Goal: Task Accomplishment & Management: Use online tool/utility

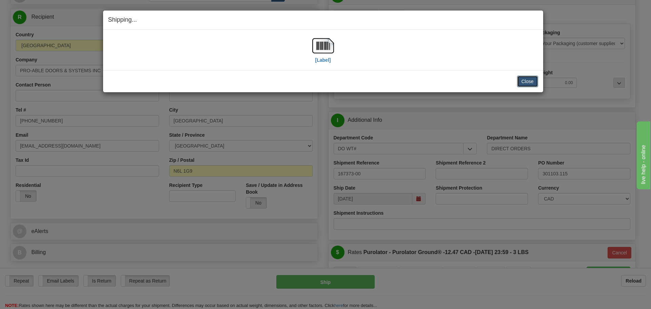
click at [525, 83] on button "Close" at bounding box center [527, 82] width 21 height 12
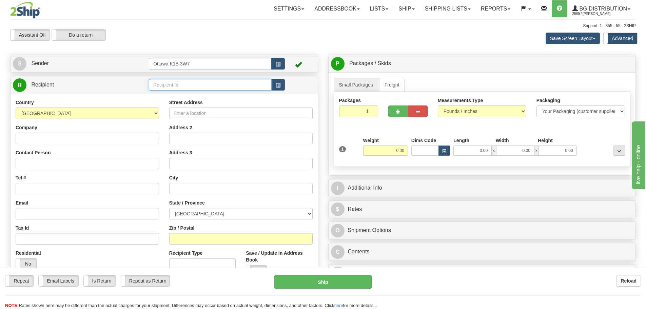
click at [236, 88] on input "text" at bounding box center [210, 85] width 123 height 12
type input "60321"
click at [289, 37] on div "Assistant On Assistant Off Do a return Do a return Previous Next Save Screen La…" at bounding box center [323, 38] width 636 height 18
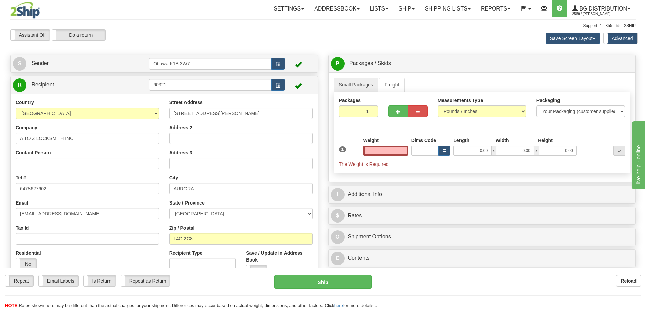
type input "0.00"
click at [370, 148] on input "0.00" at bounding box center [385, 151] width 45 height 10
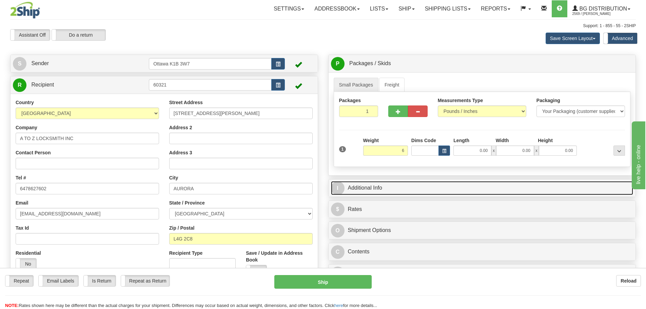
type input "6.00"
click at [494, 182] on link "I Additional Info" at bounding box center [482, 188] width 303 height 14
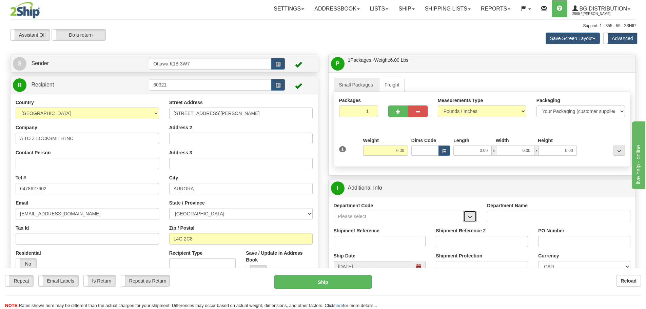
click at [472, 217] on span "button" at bounding box center [470, 217] width 5 height 4
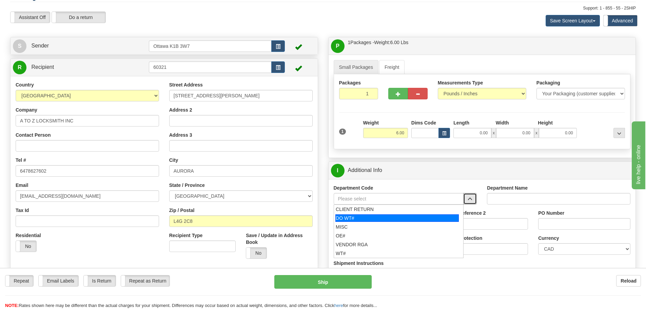
scroll to position [34, 0]
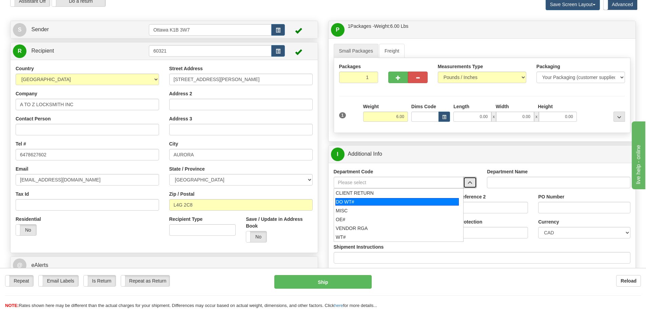
click at [373, 205] on div "DO WT#" at bounding box center [398, 201] width 124 height 7
type input "DO WT#"
type input "DIRECT ORDERS"
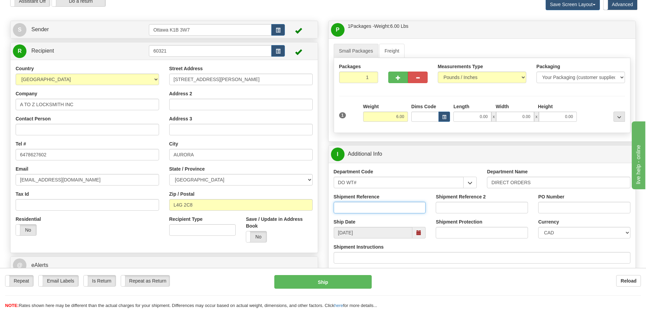
drag, startPoint x: 372, startPoint y: 208, endPoint x: 369, endPoint y: 211, distance: 4.8
click at [372, 208] on input "Shipment Reference" at bounding box center [380, 208] width 92 height 12
type input "167385-00"
click at [555, 210] on input "PO Number" at bounding box center [584, 208] width 92 height 12
drag, startPoint x: 591, startPoint y: 219, endPoint x: 589, endPoint y: 212, distance: 7.0
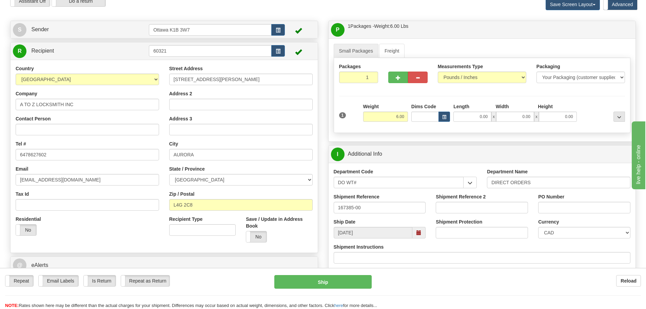
click at [591, 219] on div "Currency CAD USD EUR ZAR RON ANG ARN AUD AUS AWG BBD BFR BGN BHD BMD BND BRC BR…" at bounding box center [584, 229] width 92 height 20
click at [587, 210] on input "PO Number" at bounding box center [584, 208] width 92 height 12
type input "N/A"
click at [463, 121] on input "0.00" at bounding box center [473, 117] width 38 height 10
type input "49.00"
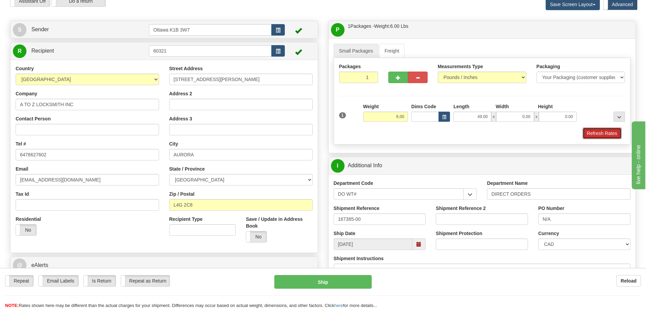
click at [587, 137] on button "Refresh Rates" at bounding box center [602, 134] width 39 height 12
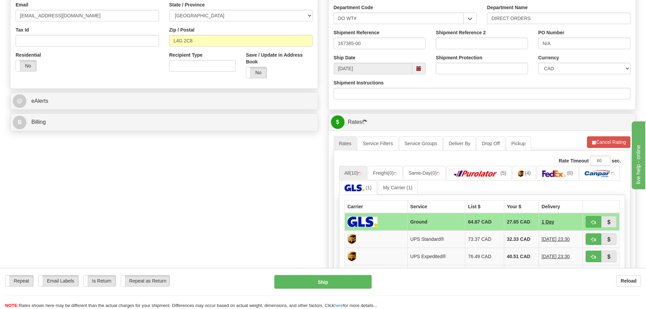
scroll to position [238, 0]
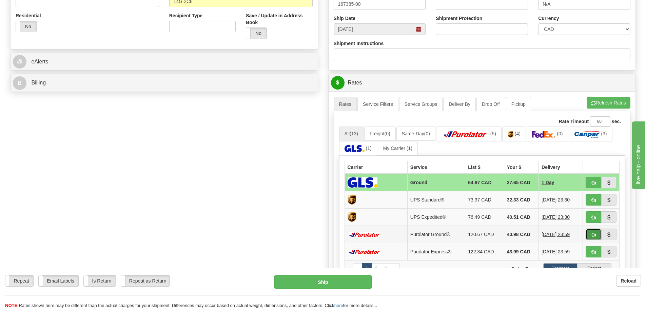
click at [594, 233] on span "button" at bounding box center [593, 235] width 5 height 4
type input "260"
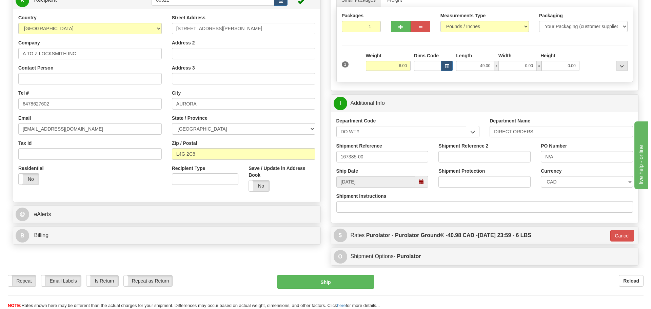
scroll to position [68, 0]
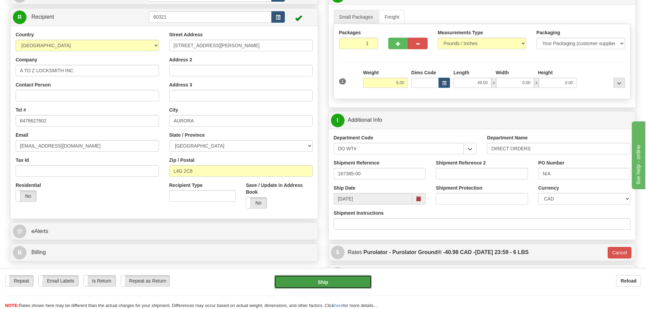
click at [309, 288] on button "Ship" at bounding box center [322, 282] width 97 height 14
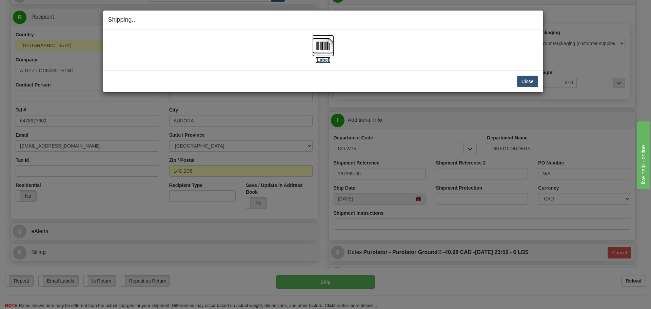
click at [328, 59] on label "[Label]" at bounding box center [324, 60] width 16 height 7
click at [528, 79] on button "Close" at bounding box center [527, 82] width 21 height 12
